Goal: Task Accomplishment & Management: Manage account settings

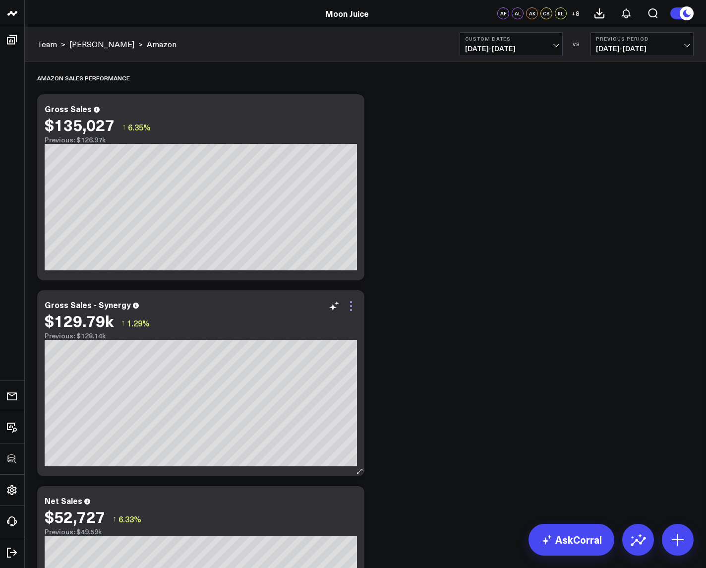
click at [350, 303] on icon at bounding box center [351, 306] width 12 height 12
click at [0, 0] on button "Remove" at bounding box center [0, 0] width 0 height 0
